Goal: Information Seeking & Learning: Learn about a topic

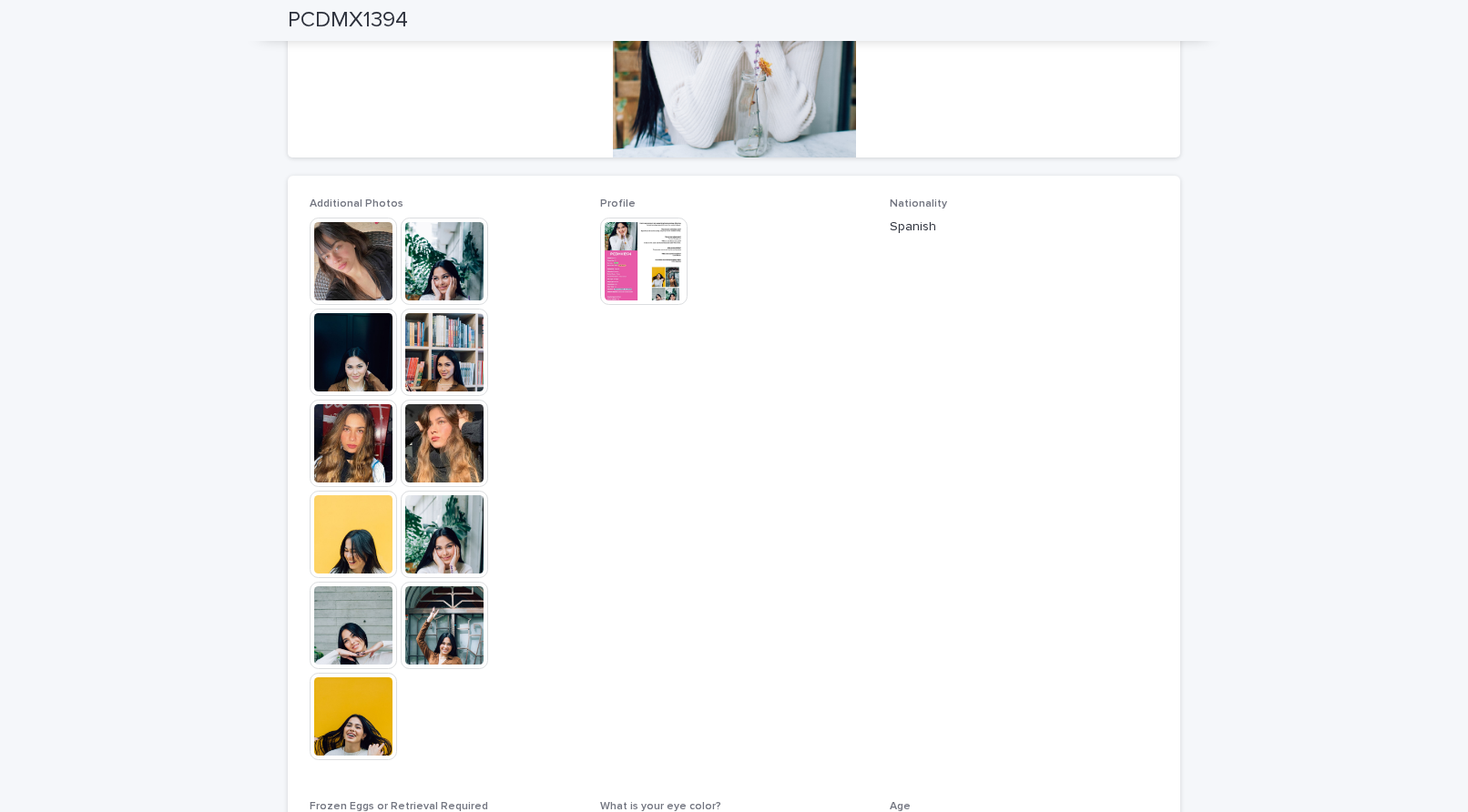
scroll to position [374, 0]
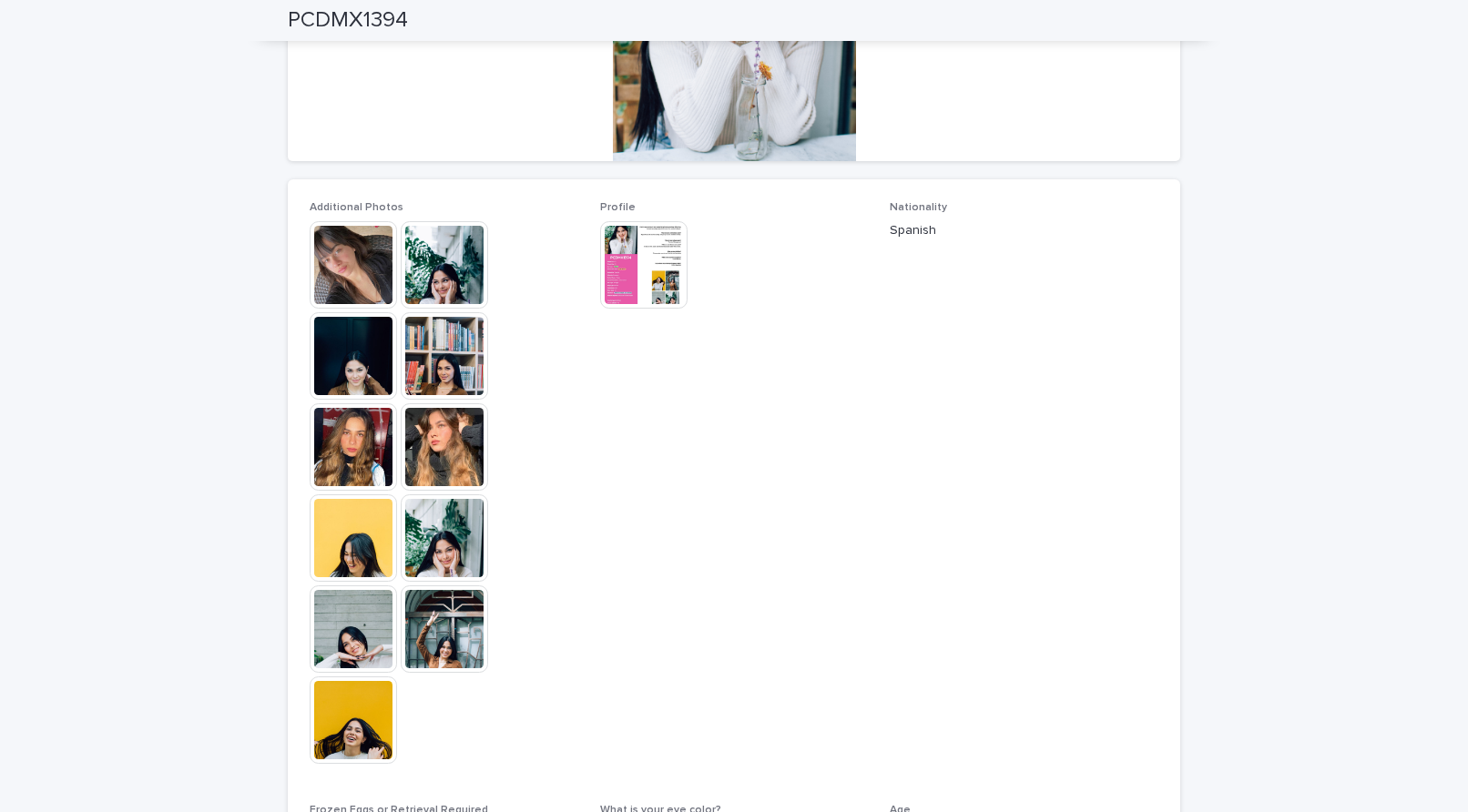
click at [347, 422] on img at bounding box center [353, 447] width 87 height 87
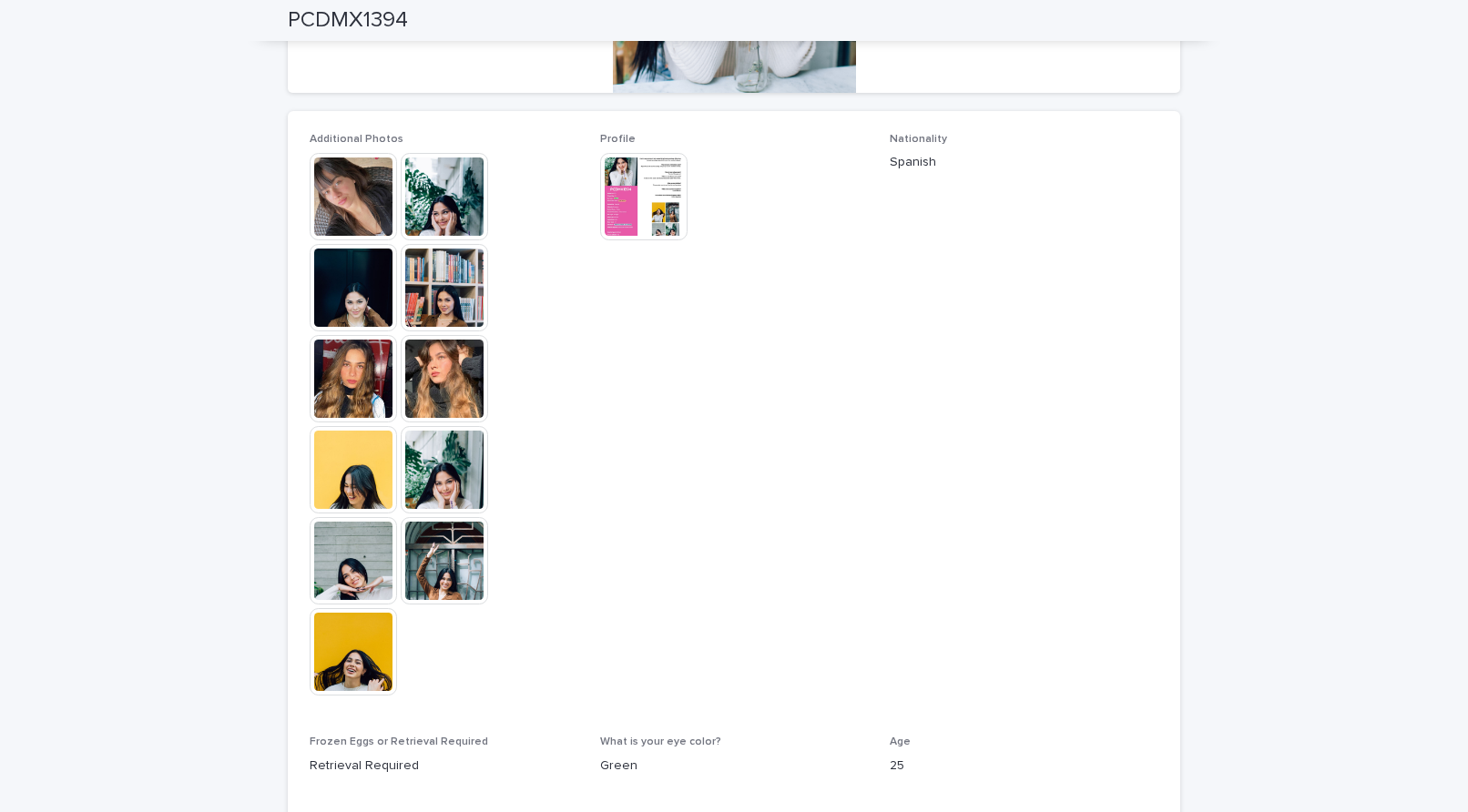
scroll to position [433, 0]
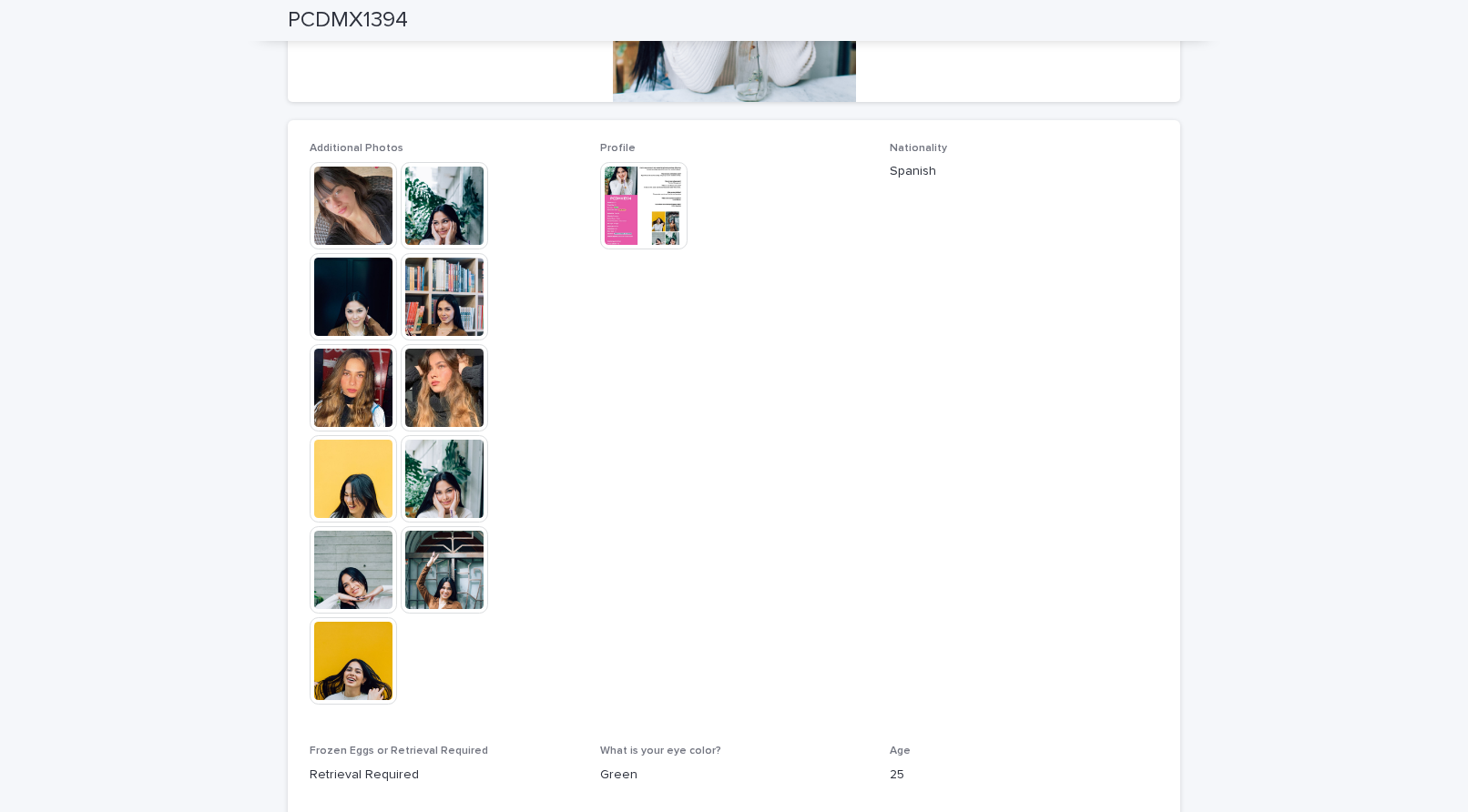
click at [429, 480] on img at bounding box center [445, 479] width 87 height 87
